Goal: Communication & Community: Answer question/provide support

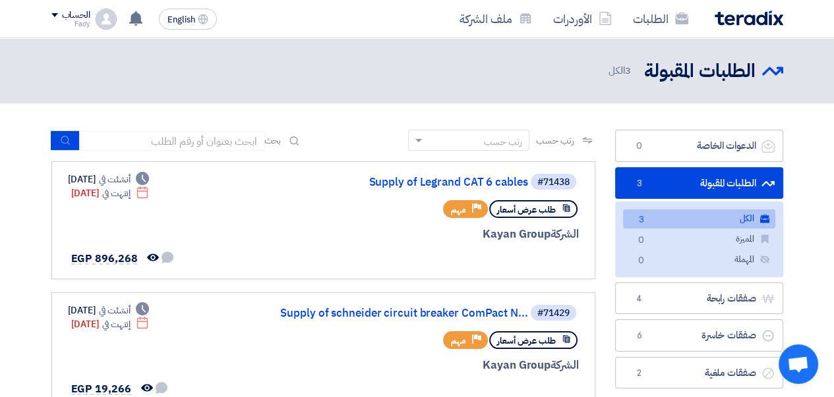
click at [138, 20] on use at bounding box center [135, 18] width 13 height 14
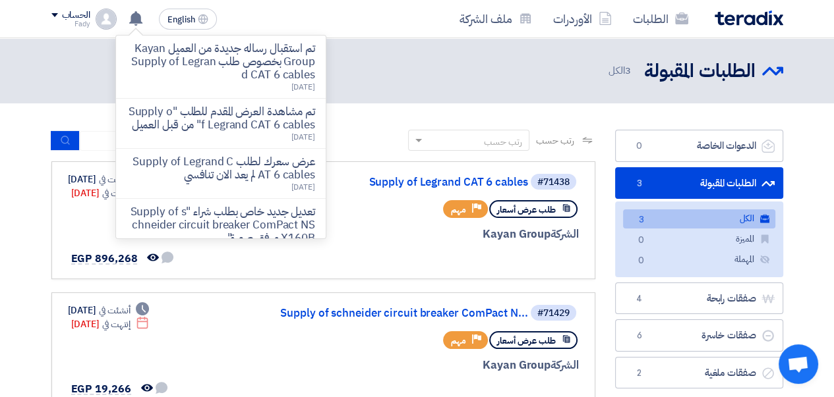
click at [213, 69] on p "تم استقبال رساله جديدة من العميل Kayan Group بخصوص طلب Supply of Legrand CAT 6 …" at bounding box center [221, 62] width 188 height 40
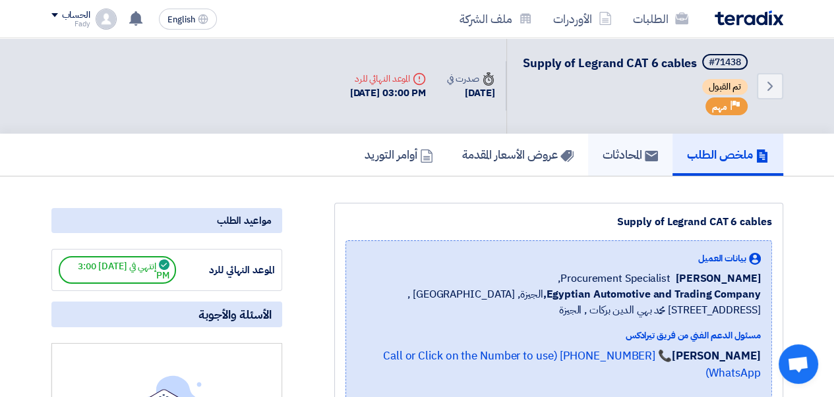
click at [610, 162] on h5 "المحادثات" at bounding box center [629, 154] width 55 height 15
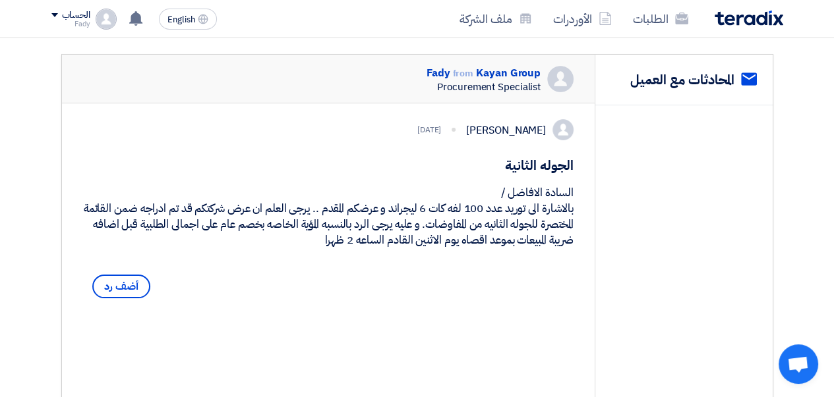
scroll to position [198, 0]
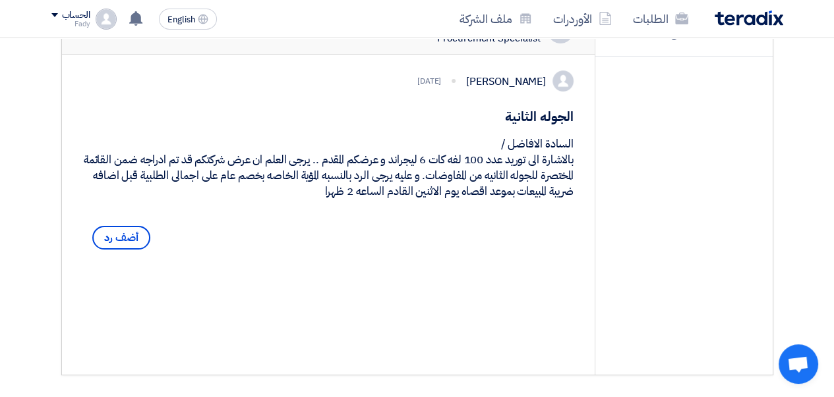
click at [120, 250] on span "أضف رد" at bounding box center [121, 238] width 58 height 24
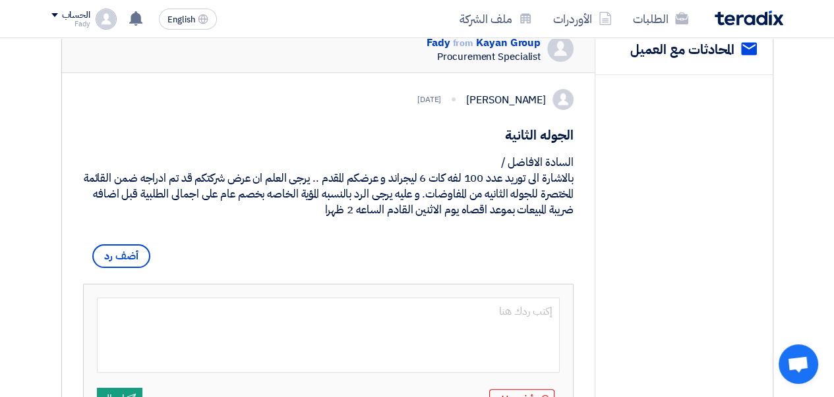
scroll to position [202, 0]
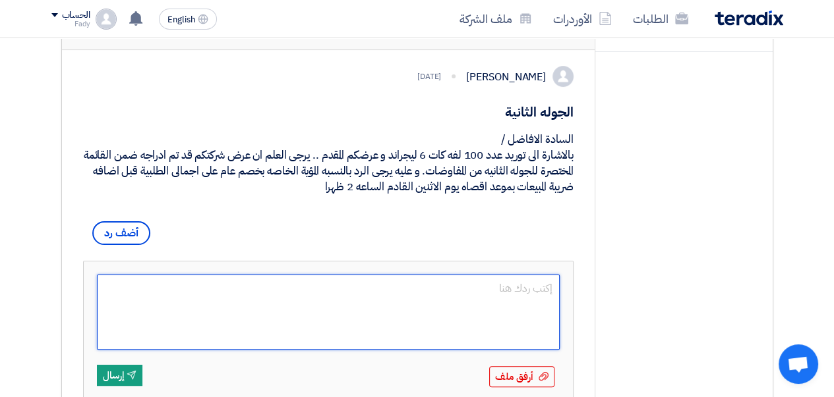
click at [496, 348] on textarea at bounding box center [328, 312] width 463 height 75
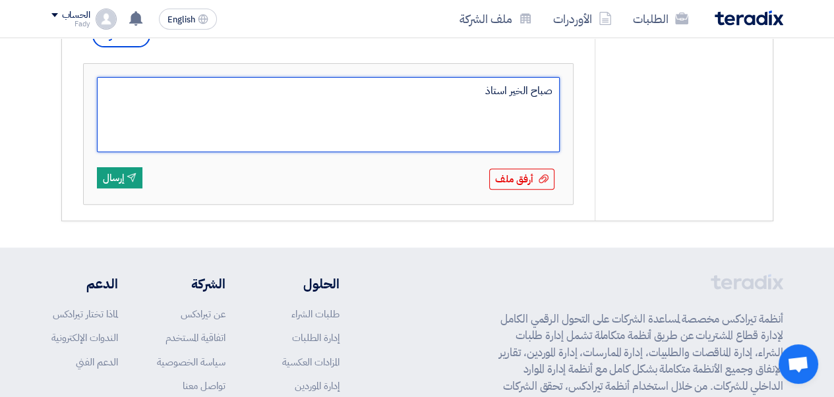
type textarea "صباح الخير استاذ"
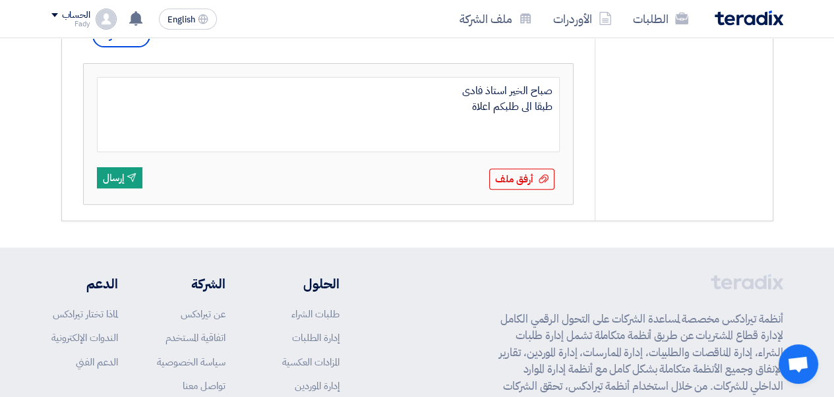
type textarea "صباح الخير استاذ فادى طبقا الى طلبكم اعلاة"
type textarea "صباح الخير استاذ فادى طبقا الى طلبكم اعلاة يرجى العلم"
type textarea "صباح الخير استاذ فادى طبقا الى طلبكم اعلاة يرجى العلم نقدر نقدم نسبة 2%"
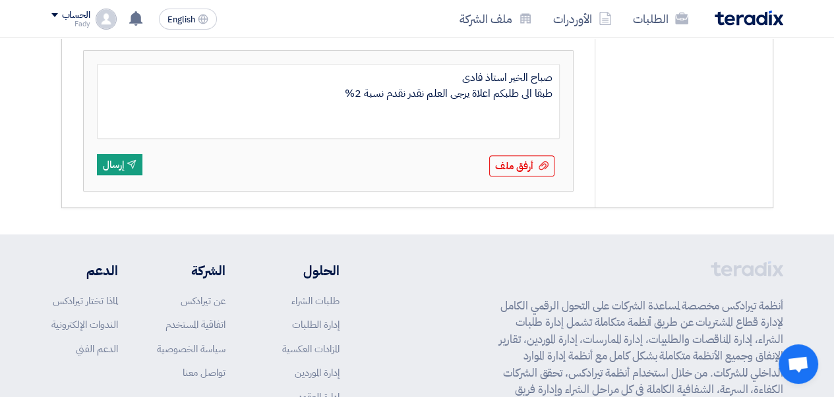
scroll to position [466, 0]
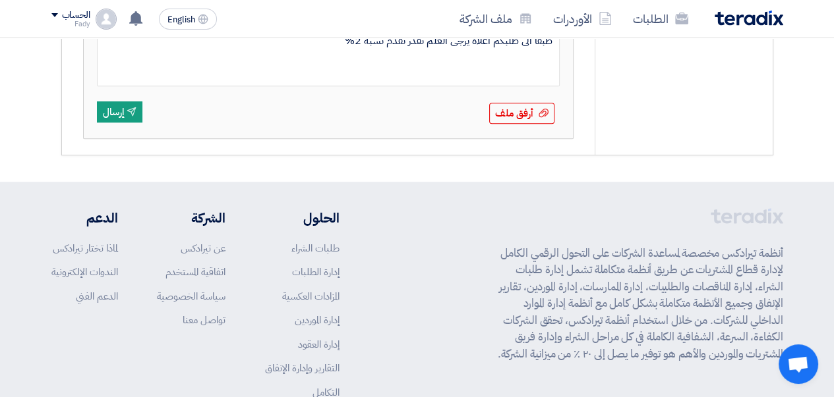
click at [426, 86] on textarea "صباح الخير استاذ فادى طبقا الى طلبكم اعلاة يرجى العلم نقدر نقدم نسبة 2%" at bounding box center [328, 48] width 463 height 75
type textarea "صباح الخير استاذ فادى طبقا الى طلبكم اعلاة يرجى العلم نقدر نقدم نسبة 2%"
click at [401, 86] on textarea "صباح الخير استاذ فادى طبقا الى طلبكم اعلاة يرجى العلم نقدر نقدم نسبة 2%" at bounding box center [328, 48] width 463 height 75
click at [331, 86] on textarea "صباح الخير استاذ فادى طبقا الى طلبكم اعلاة يرجى العلم نقدر نقدم نسبة 2%" at bounding box center [328, 48] width 463 height 75
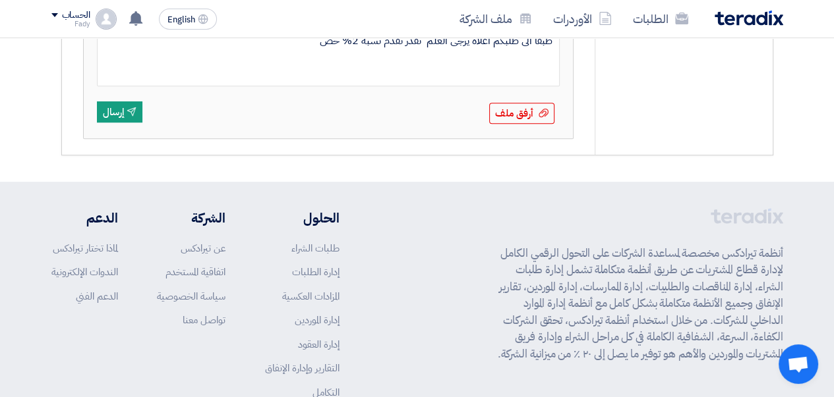
type textarea "صباح الخير استاذ فادى طبقا الى طلبكم اعلاة يرجى العلم نقدر نقدم نسبة 2% خصم"
type textarea "صباح الخير استاذ فادى طبقا الى طلبكم اعلاة يرجى العلم نقدر نقدم نسبة 2% خصم على…"
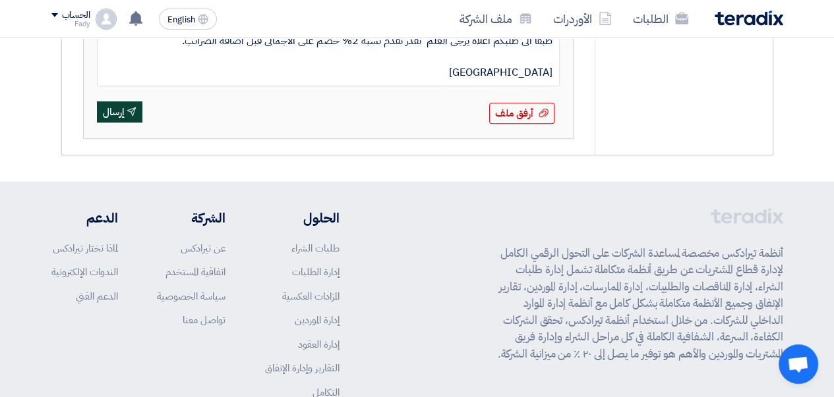
click at [119, 123] on button "Send إرسال" at bounding box center [119, 111] width 45 height 21
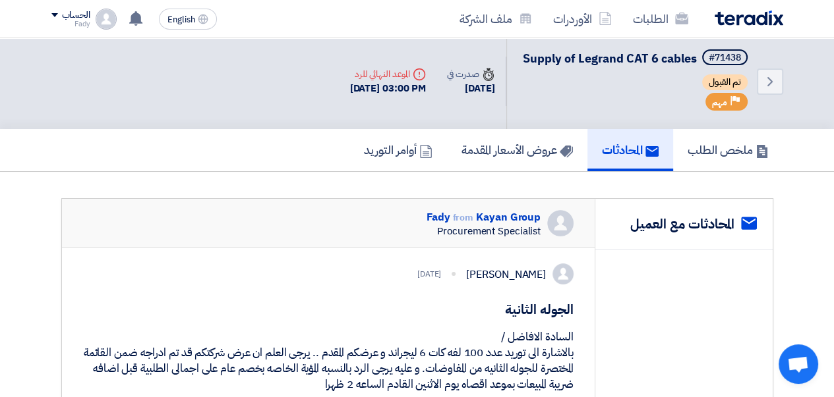
scroll to position [0, 0]
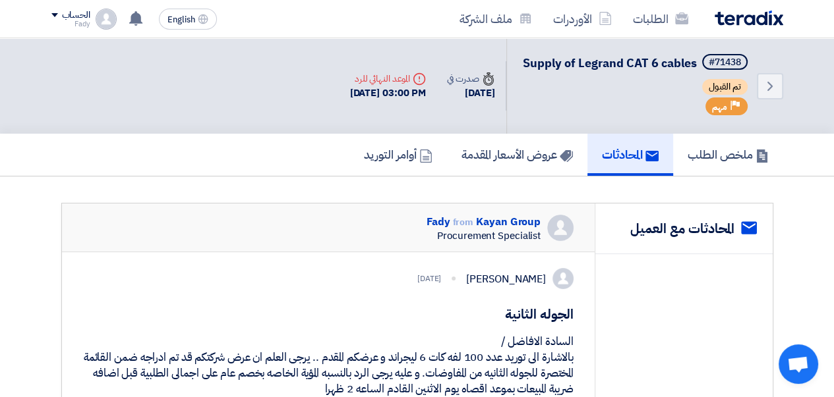
click at [768, 28] on div "الطلبات الأوردرات ملف الشركة" at bounding box center [563, 18] width 439 height 31
click at [754, 22] on img at bounding box center [748, 18] width 69 height 15
